Goal: Task Accomplishment & Management: Manage account settings

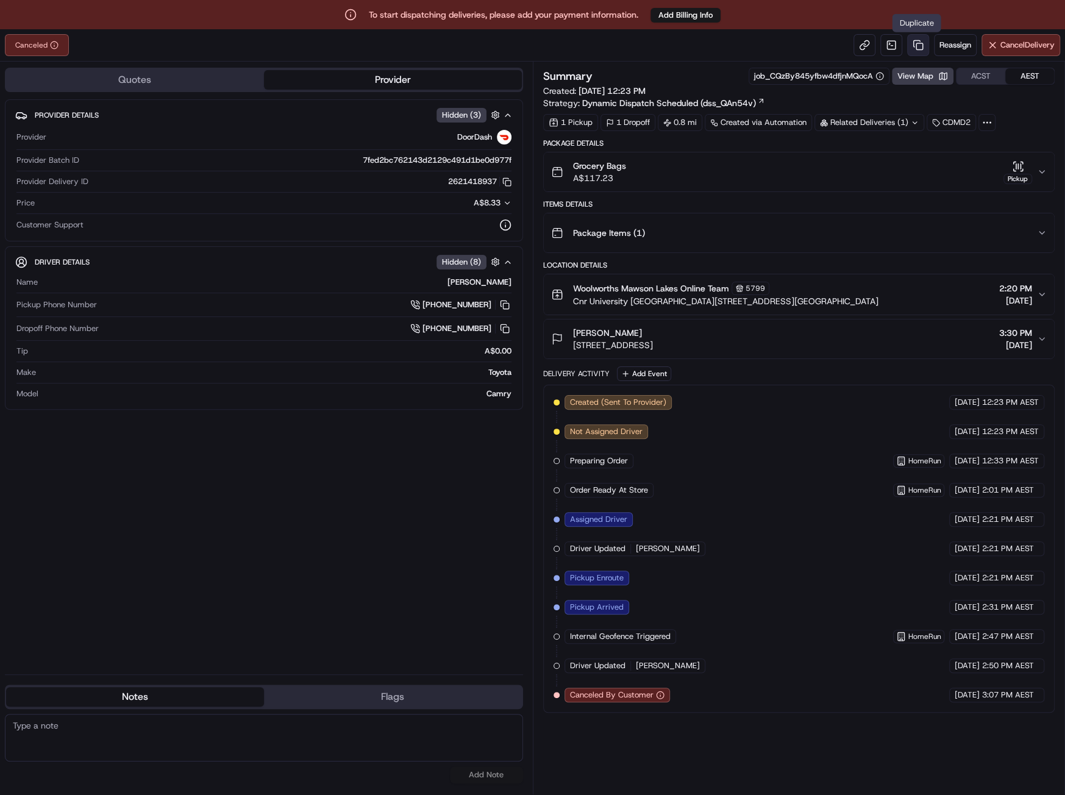
click at [910, 43] on link at bounding box center [918, 45] width 22 height 22
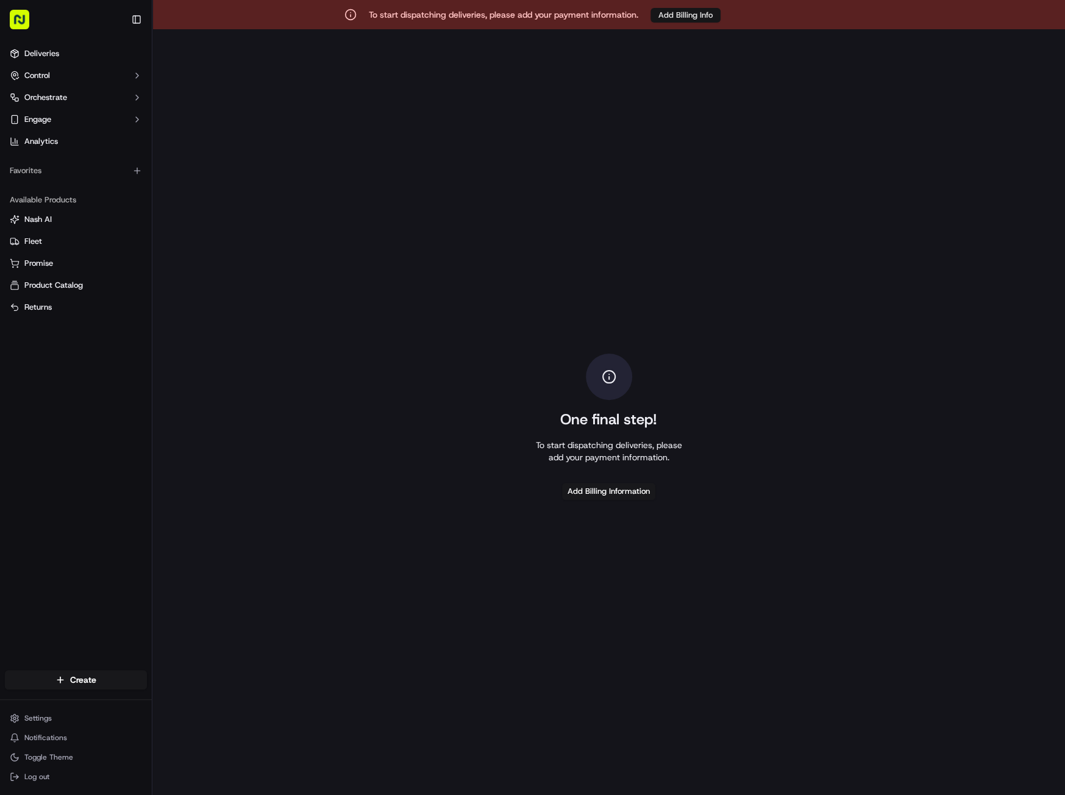
click at [711, 16] on button "Add Billing Info" at bounding box center [686, 15] width 70 height 15
